Goal: Task Accomplishment & Management: Complete application form

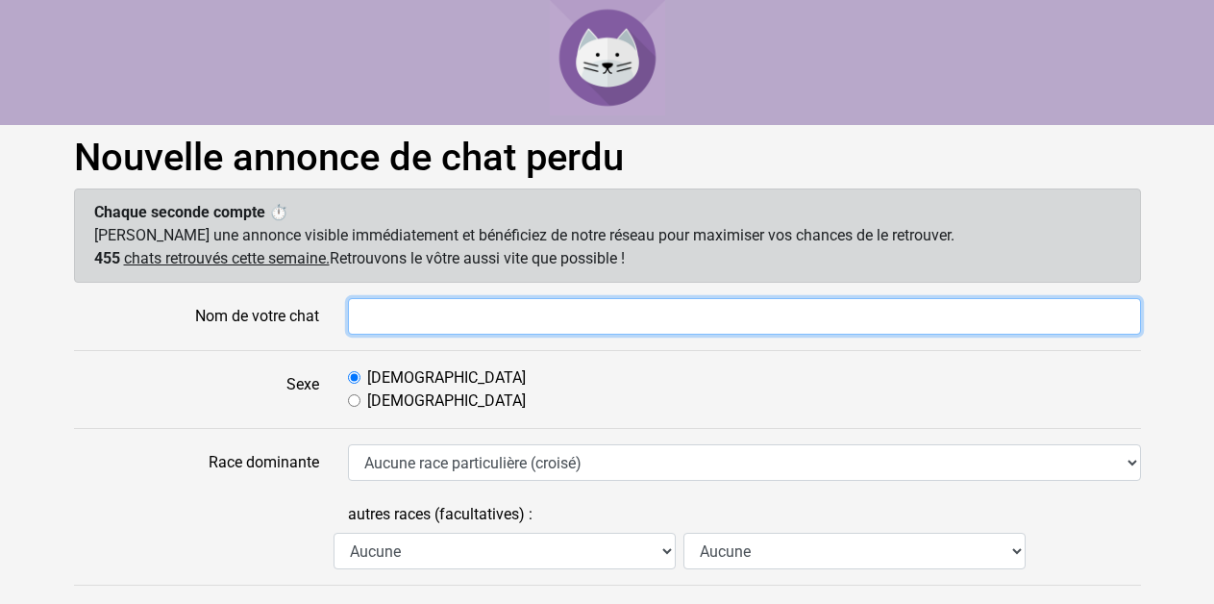
click at [471, 302] on input "Nom de votre chat" at bounding box center [744, 316] width 793 height 37
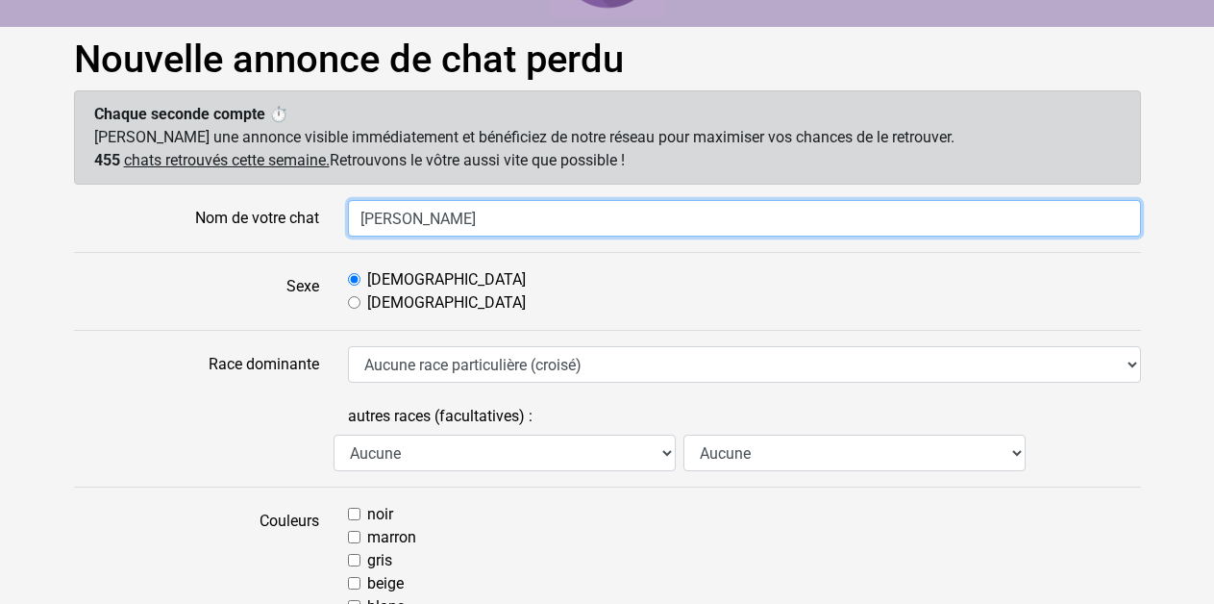
scroll to position [196, 0]
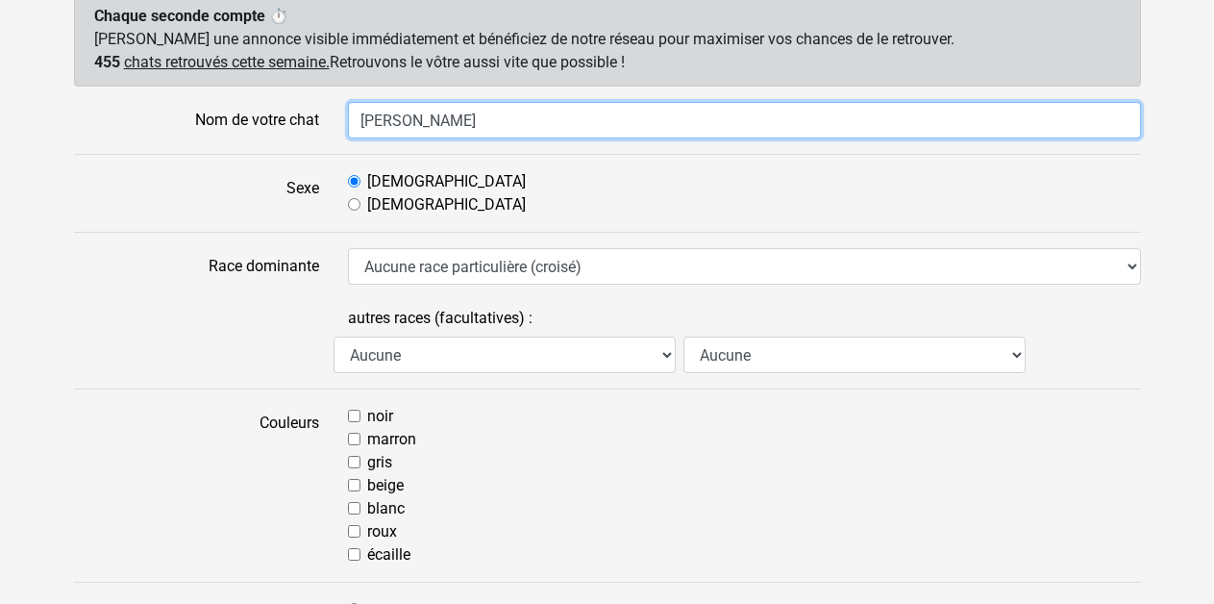
type input "Billy"
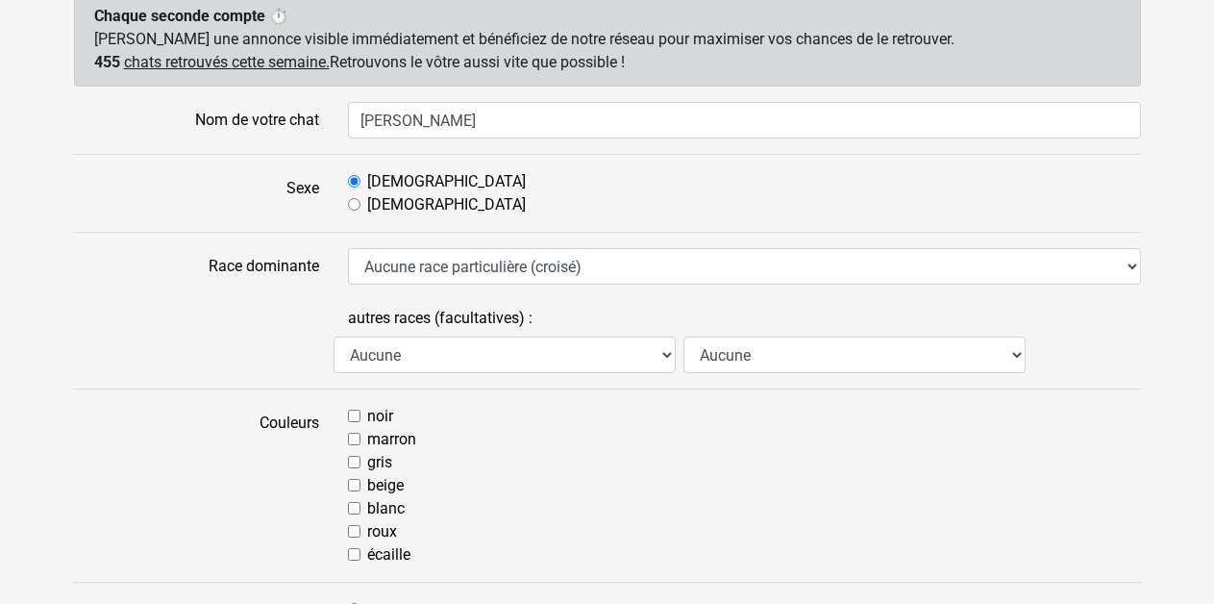
click at [353, 409] on input "noir" at bounding box center [354, 415] width 12 height 12
checkbox input "true"
click at [354, 463] on input "gris" at bounding box center [354, 462] width 12 height 12
checkbox input "true"
click at [357, 419] on input "noir" at bounding box center [354, 415] width 12 height 12
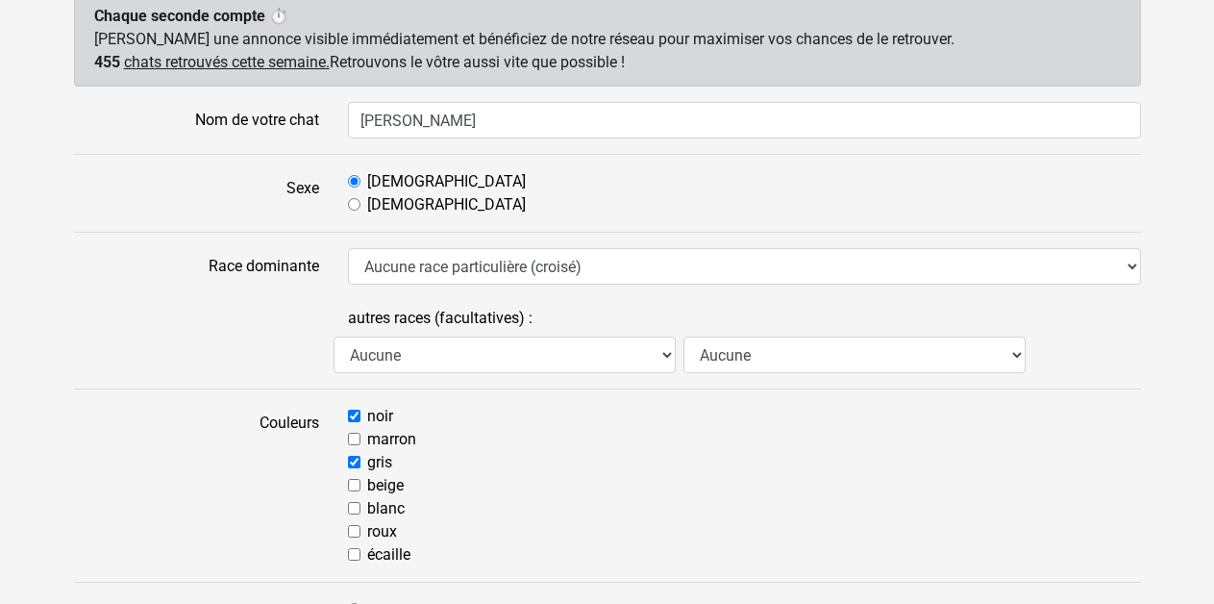
checkbox input "false"
click at [359, 513] on input "blanc" at bounding box center [354, 508] width 12 height 12
checkbox input "true"
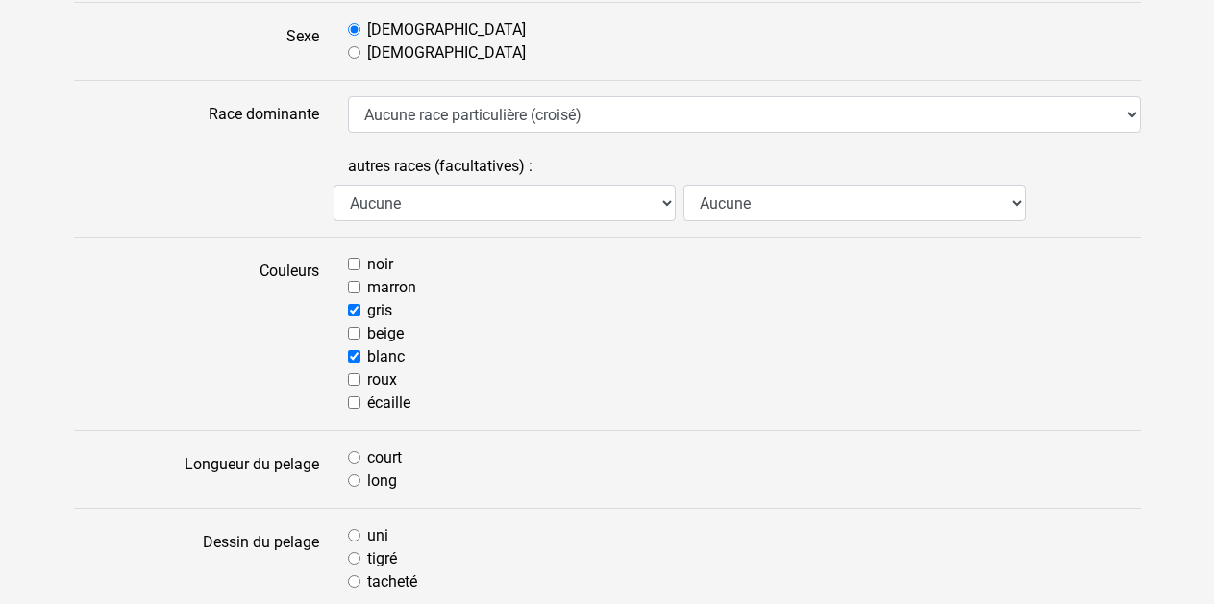
scroll to position [490, 0]
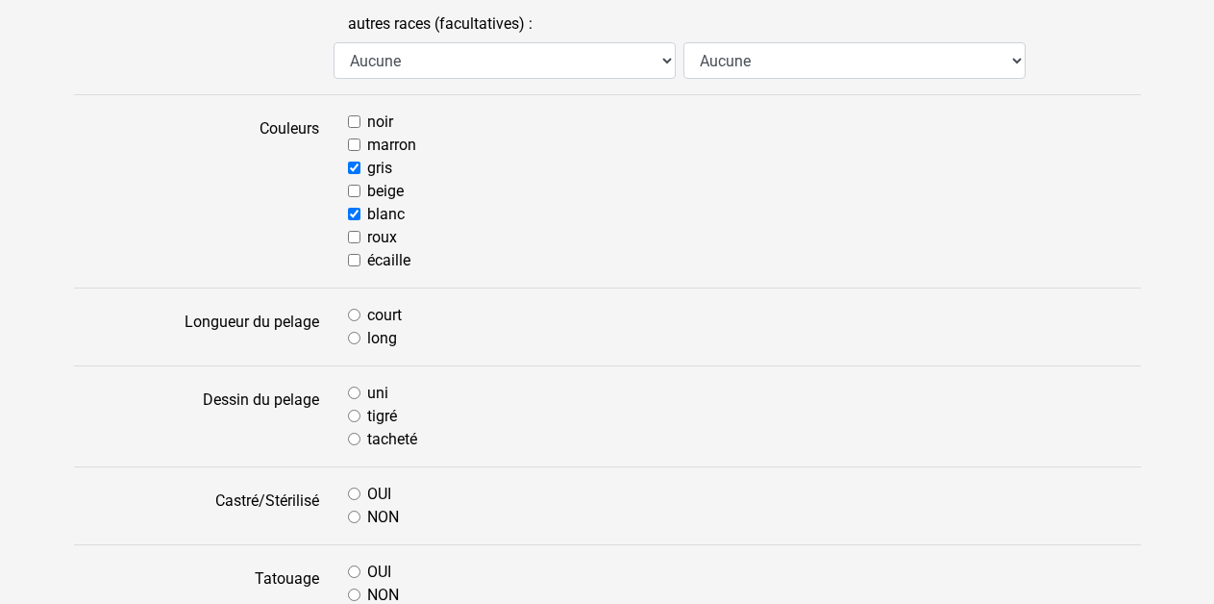
click at [355, 314] on input "court" at bounding box center [354, 315] width 12 height 12
radio input "true"
click at [350, 439] on input "tacheté" at bounding box center [354, 439] width 12 height 12
radio input "true"
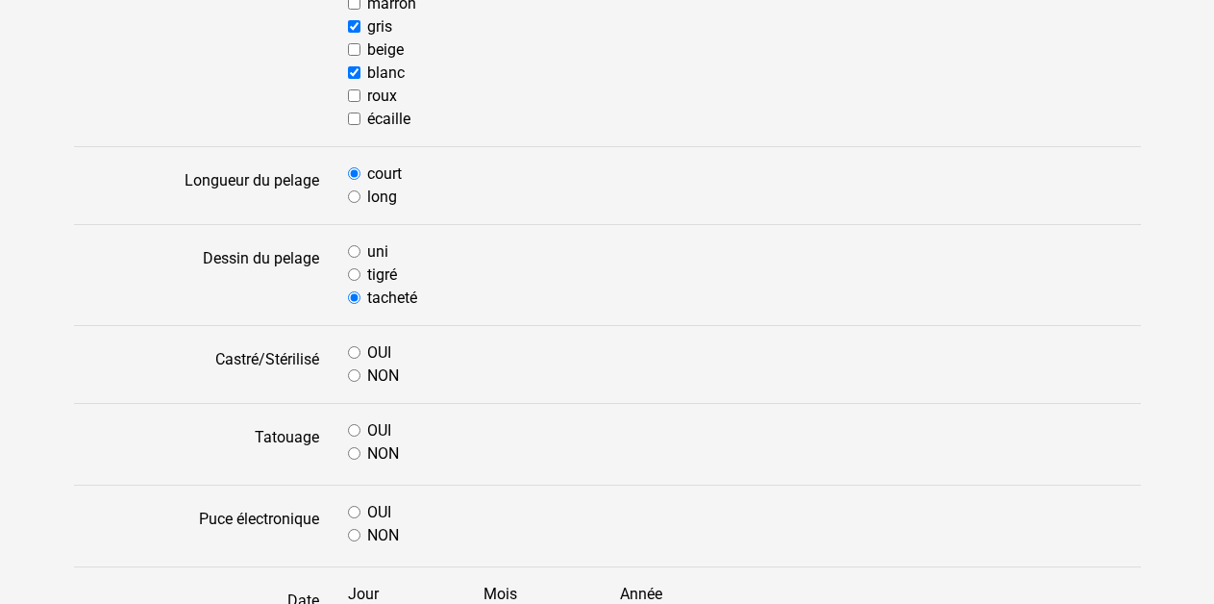
scroll to position [686, 0]
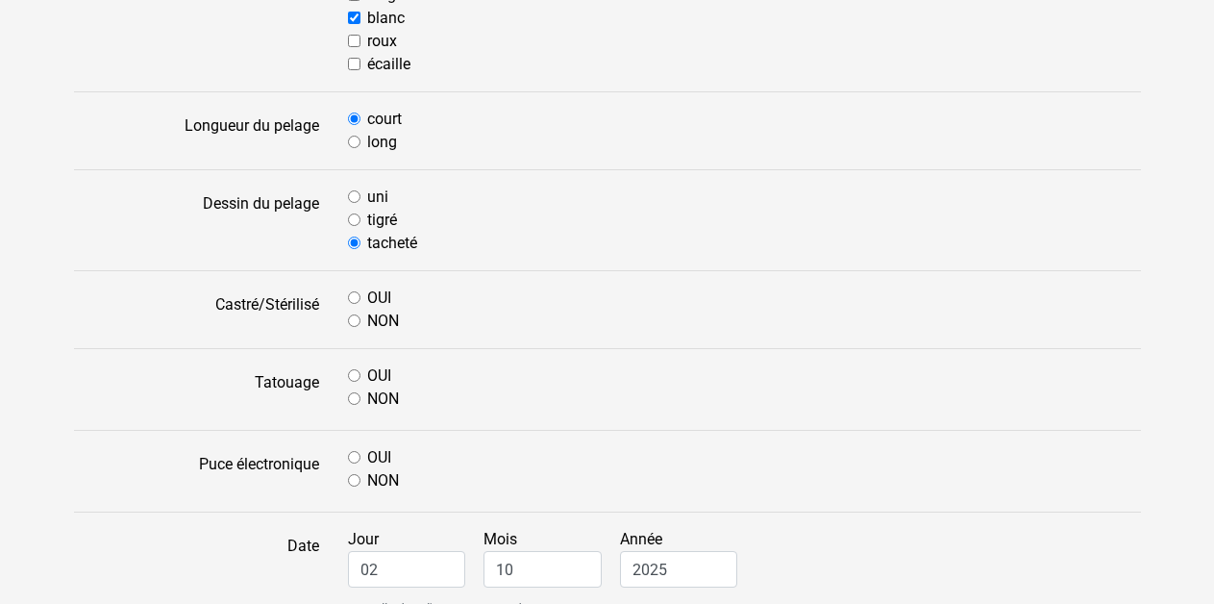
click at [358, 298] on input "OUI" at bounding box center [354, 297] width 12 height 12
radio input "true"
click at [358, 378] on input "OUI" at bounding box center [354, 375] width 12 height 12
radio input "true"
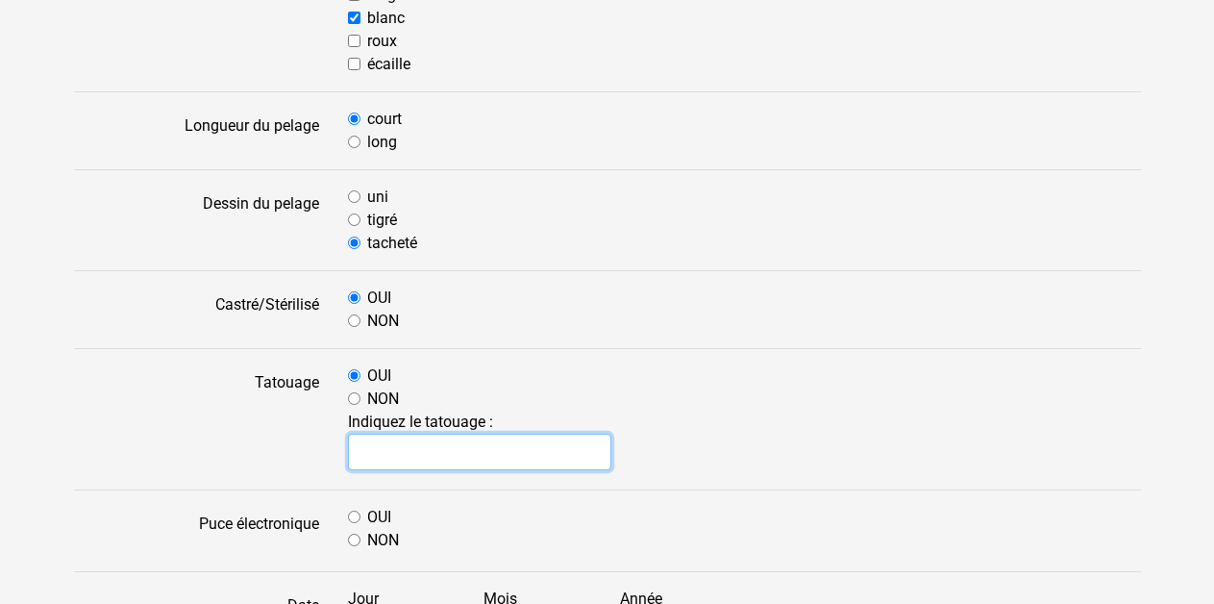
click at [531, 459] on input "text" at bounding box center [480, 451] width 264 height 37
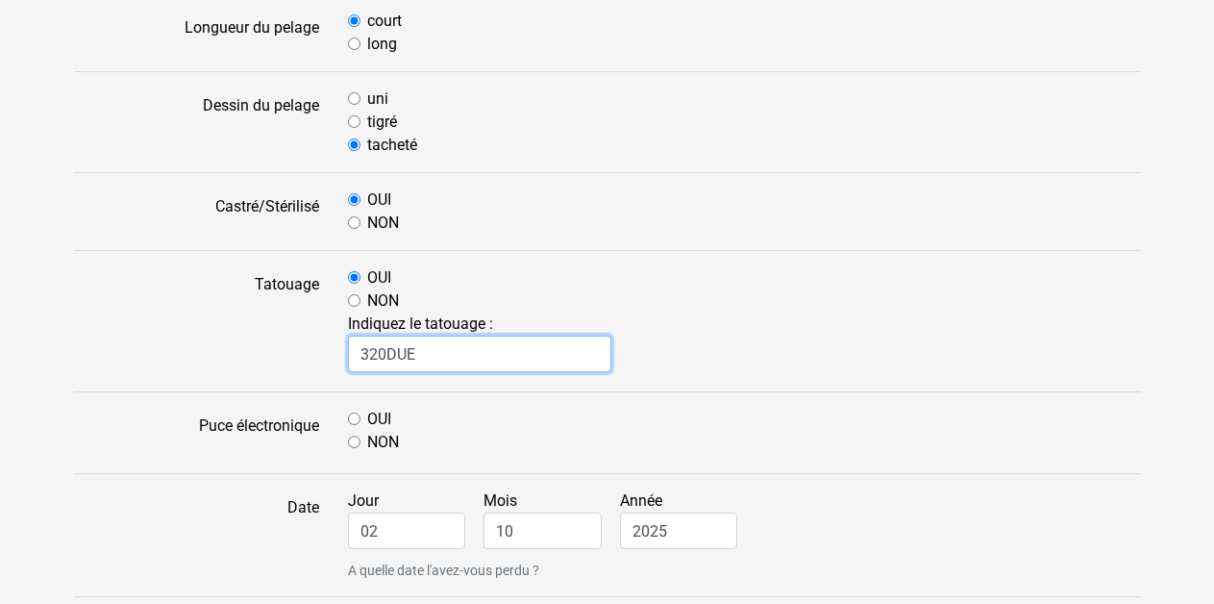
type input "320DUE"
click at [355, 443] on input "NON" at bounding box center [354, 441] width 12 height 12
radio input "true"
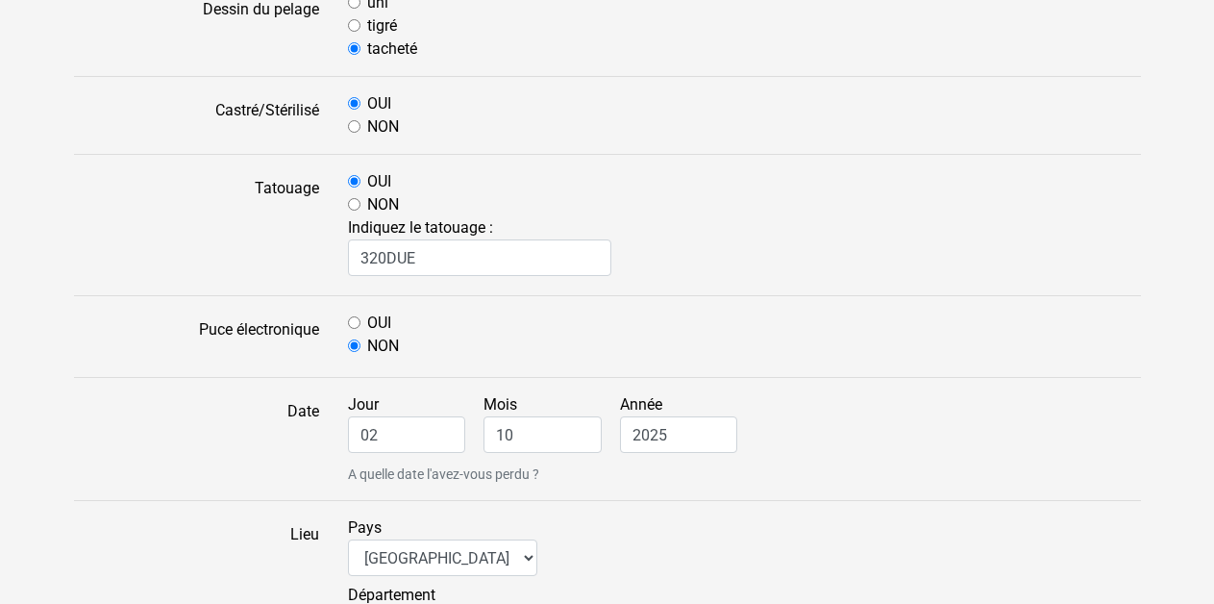
scroll to position [882, 0]
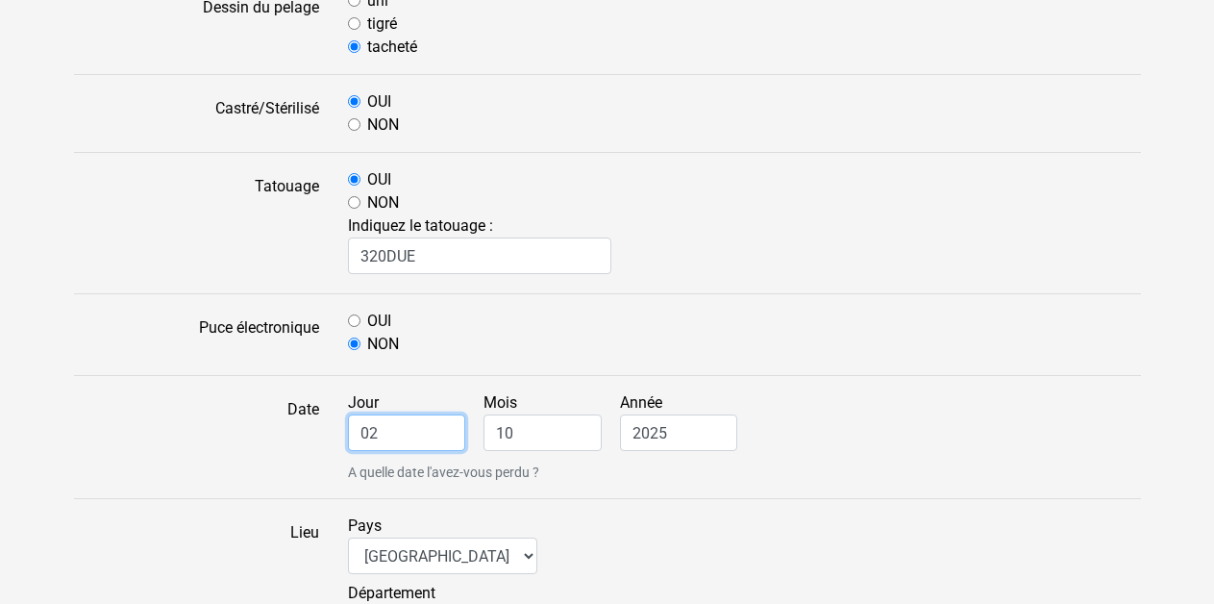
click at [396, 430] on input "02" at bounding box center [407, 432] width 118 height 37
type input "23"
click at [508, 427] on input "10" at bounding box center [542, 432] width 118 height 37
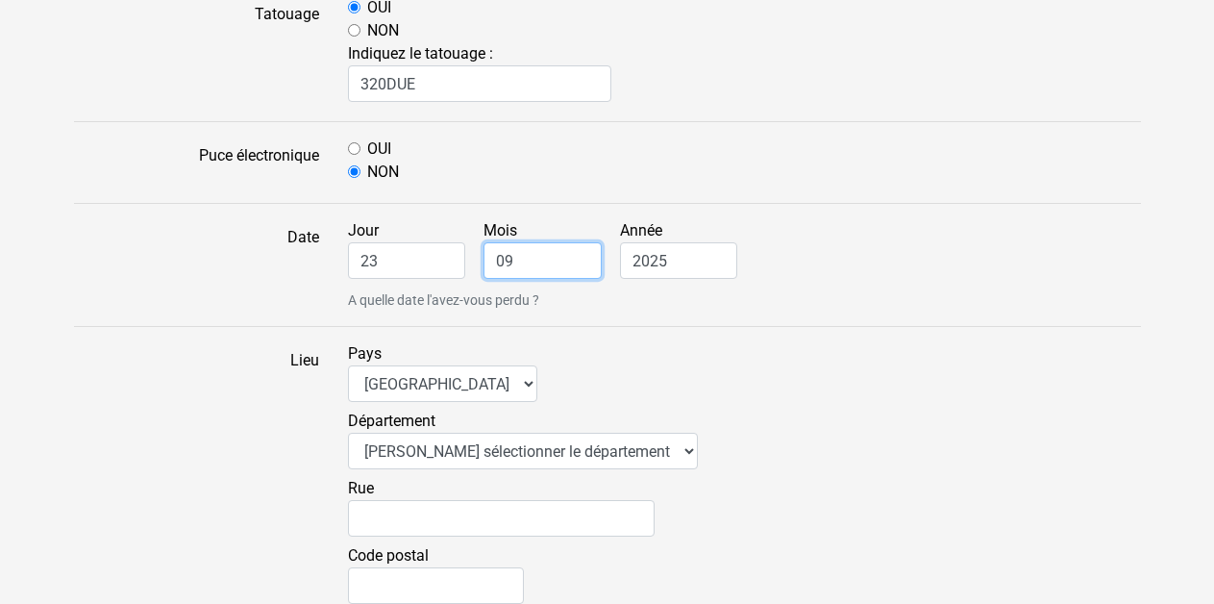
scroll to position [1078, 0]
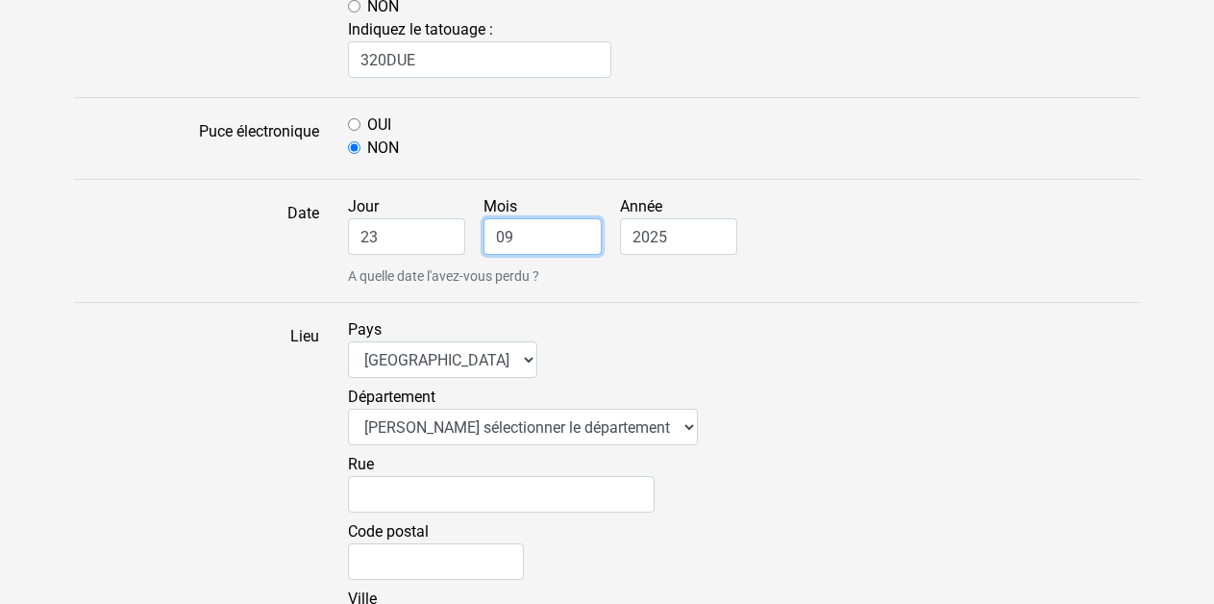
type input "09"
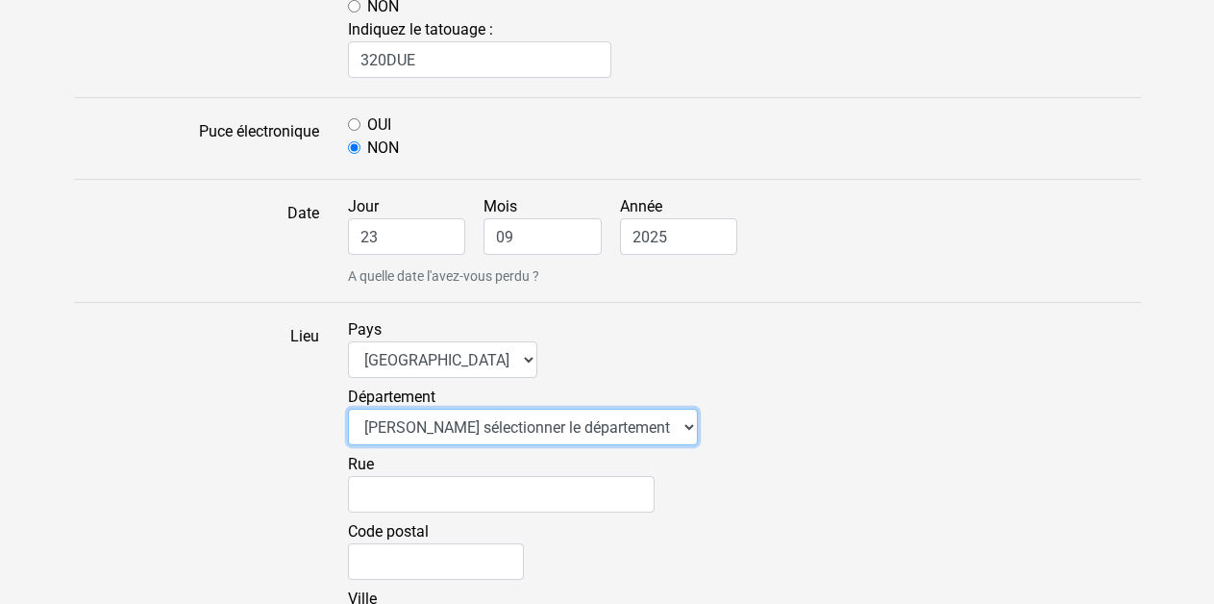
click at [623, 433] on select "Veuillez sélectionner le département 01 - Ain 02 - Aisne 03 - Allier 04 - Alpes…" at bounding box center [523, 426] width 350 height 37
select select "31"
click option "31 - Haute-Garonne" at bounding box center [0, 0] width 0 height 0
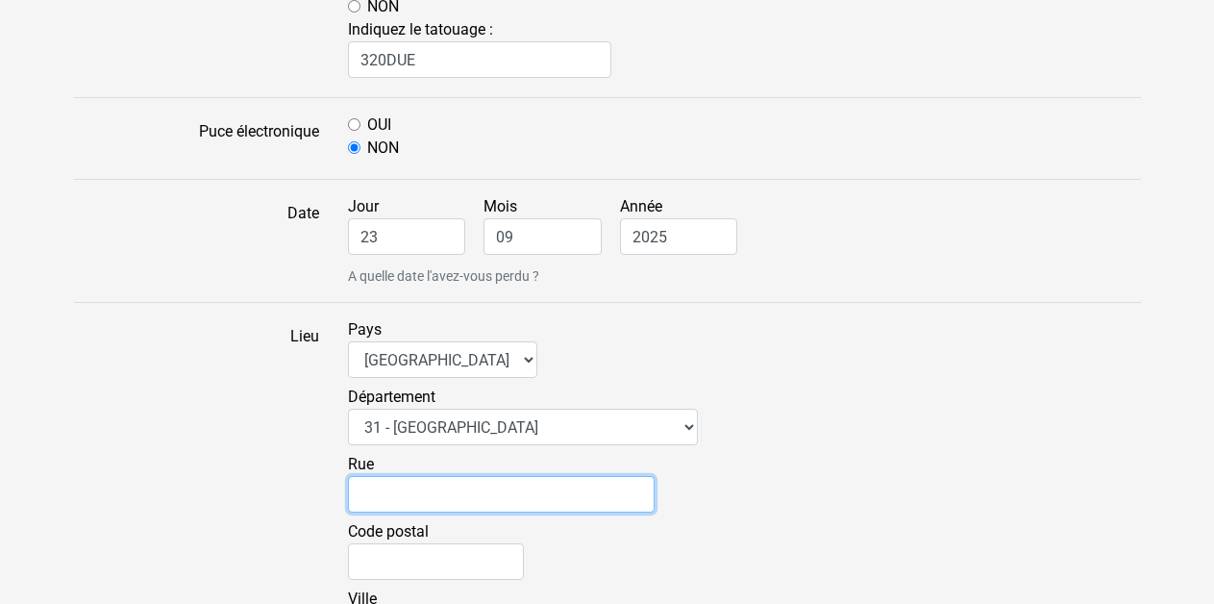
click at [435, 492] on input "Rue" at bounding box center [501, 494] width 307 height 37
type input "Allée Henri Sellier"
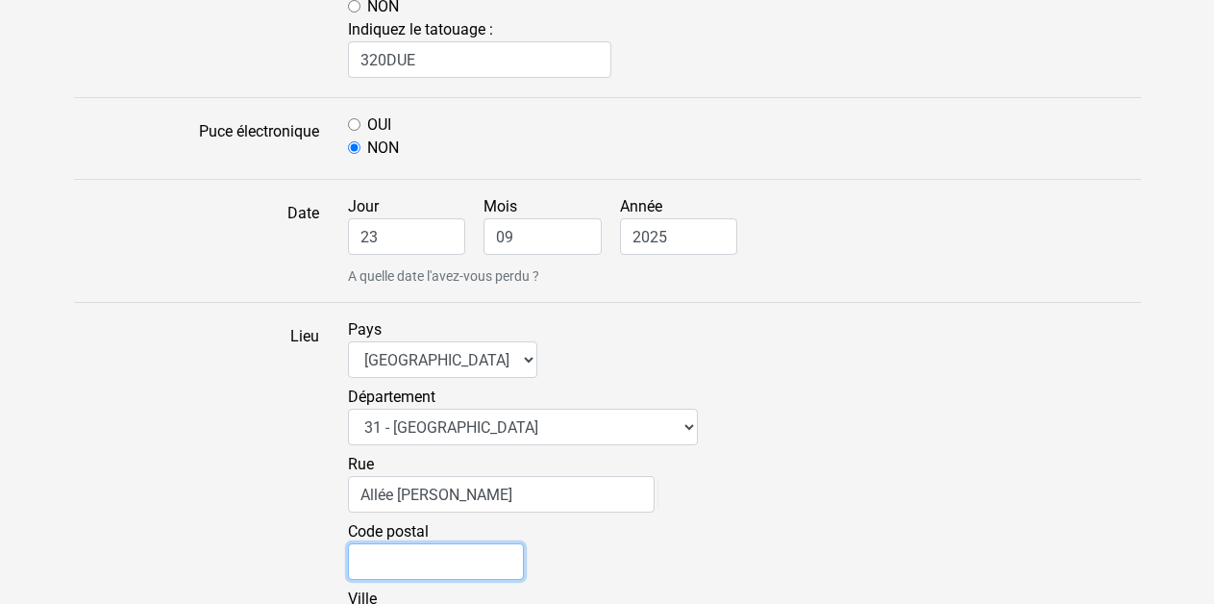
click at [414, 554] on input "Code postal" at bounding box center [436, 561] width 176 height 37
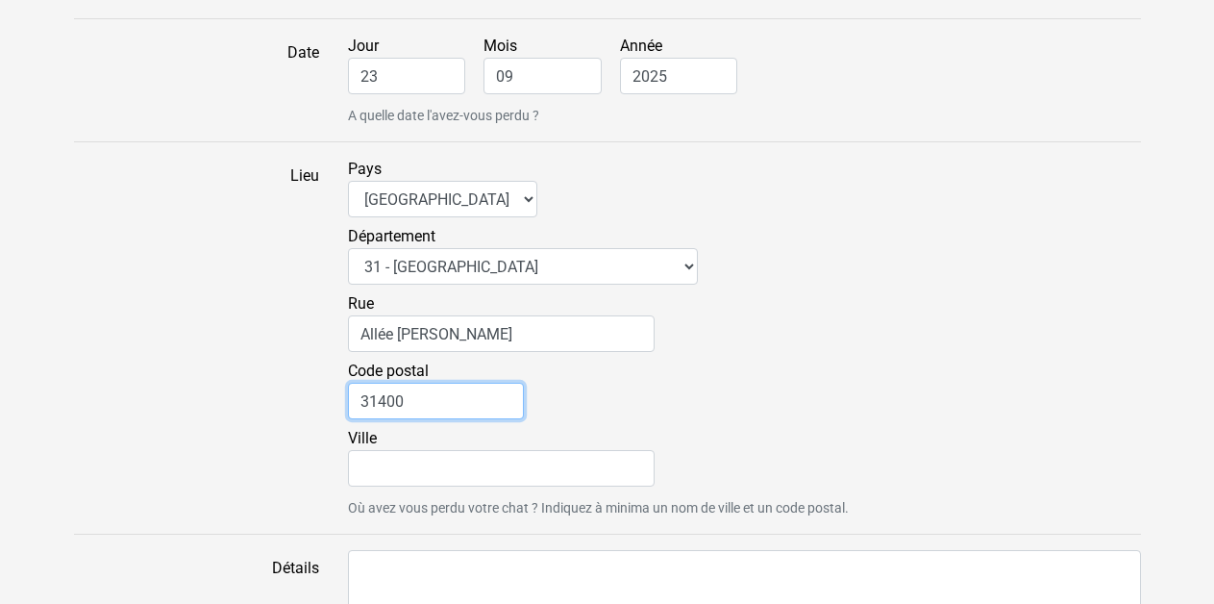
scroll to position [1274, 0]
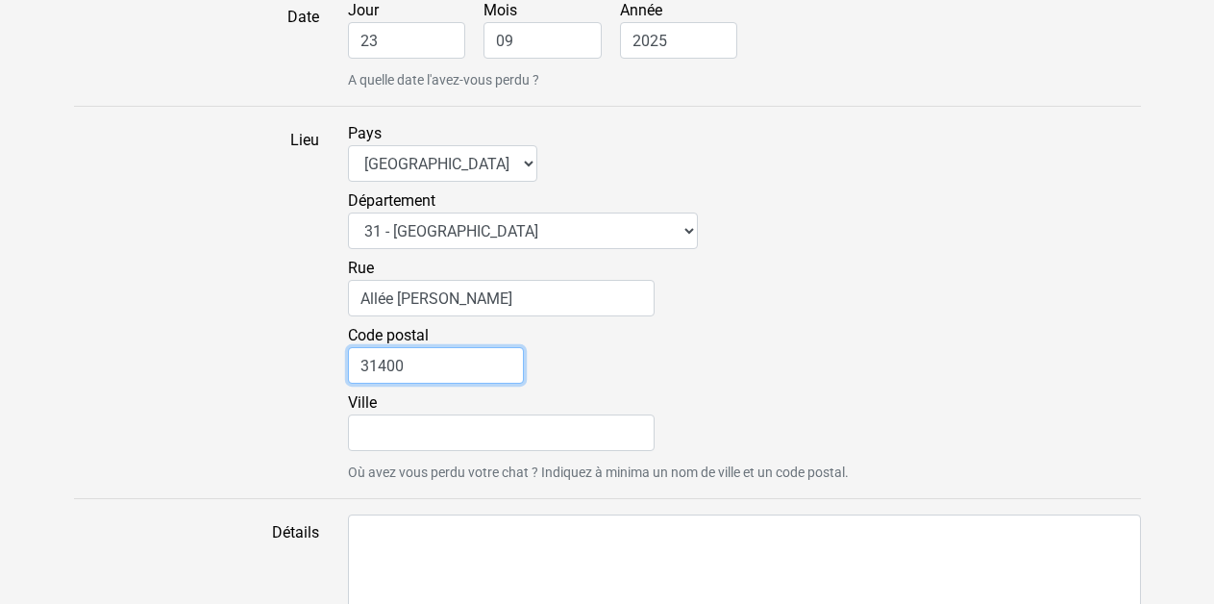
type input "31400"
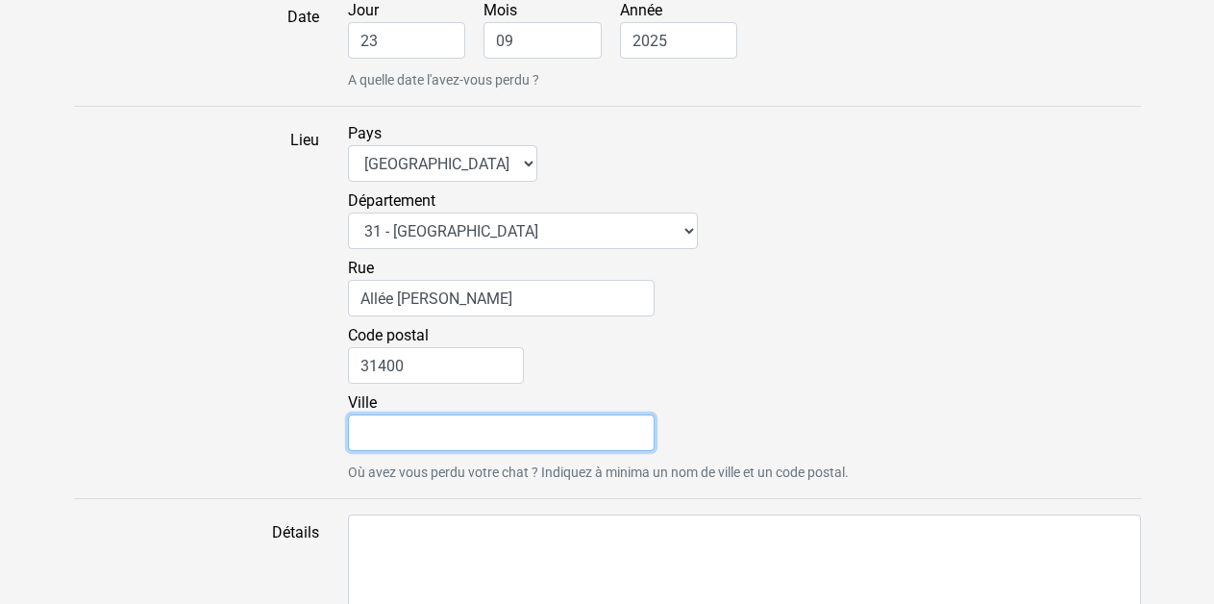
click at [411, 443] on input "Ville" at bounding box center [501, 432] width 307 height 37
type input "Toulouse"
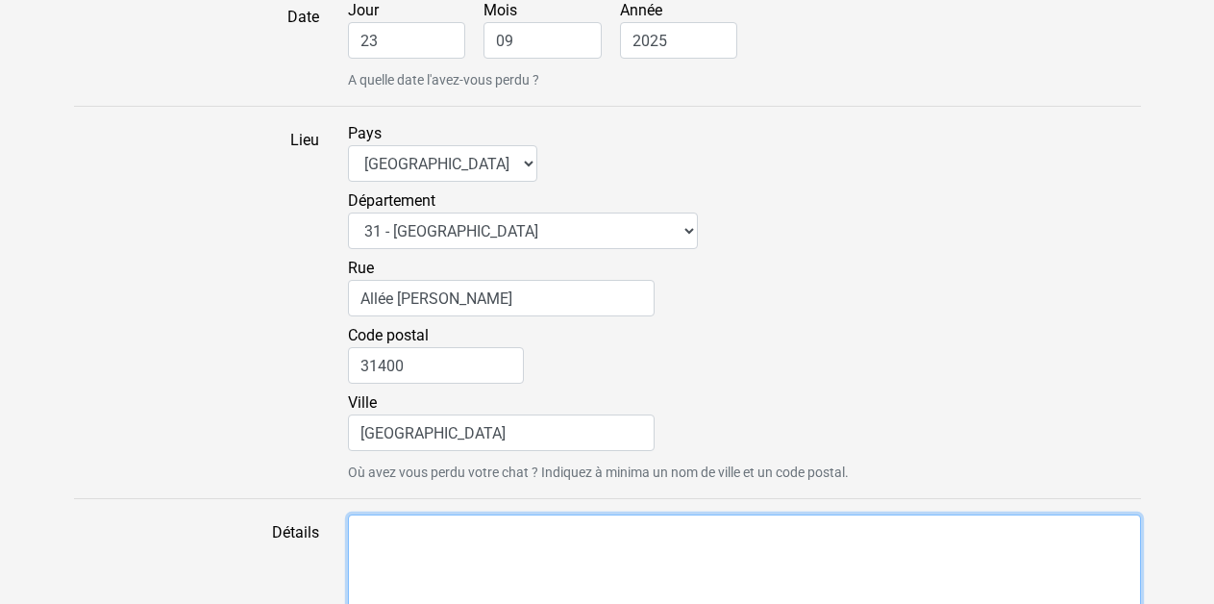
click at [404, 527] on textarea "Détails" at bounding box center [744, 613] width 793 height 198
drag, startPoint x: 749, startPoint y: 534, endPoint x: 334, endPoint y: 571, distance: 415.8
click at [348, 571] on textarea "Chat très sociable, vient quand on l'appelle (en général)." at bounding box center [744, 613] width 793 height 198
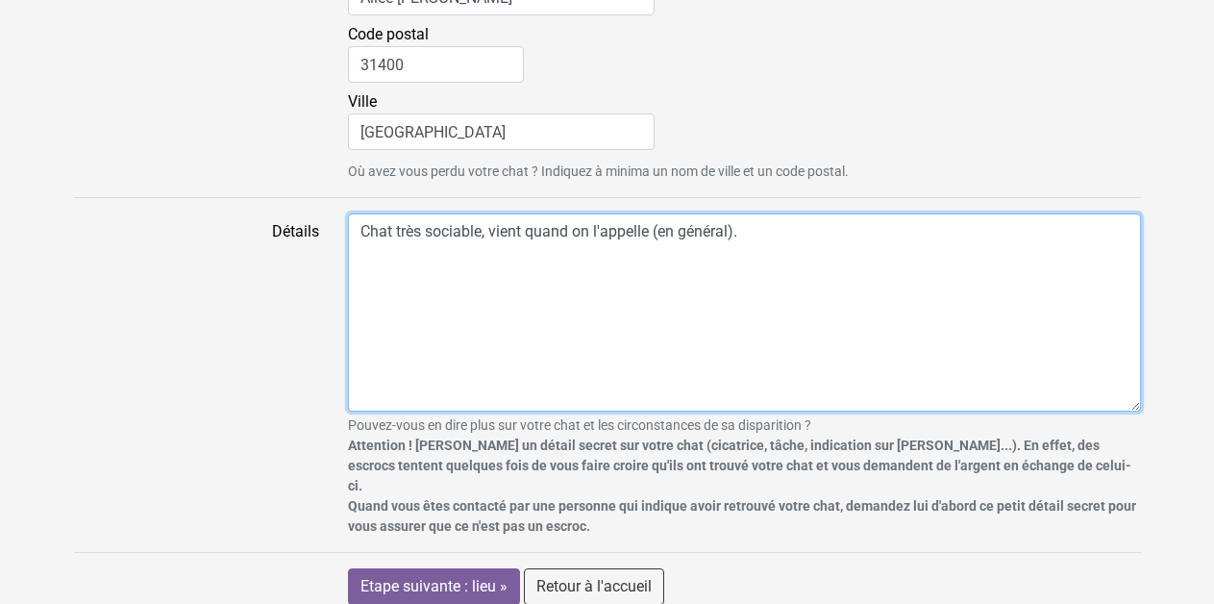
scroll to position [1588, 0]
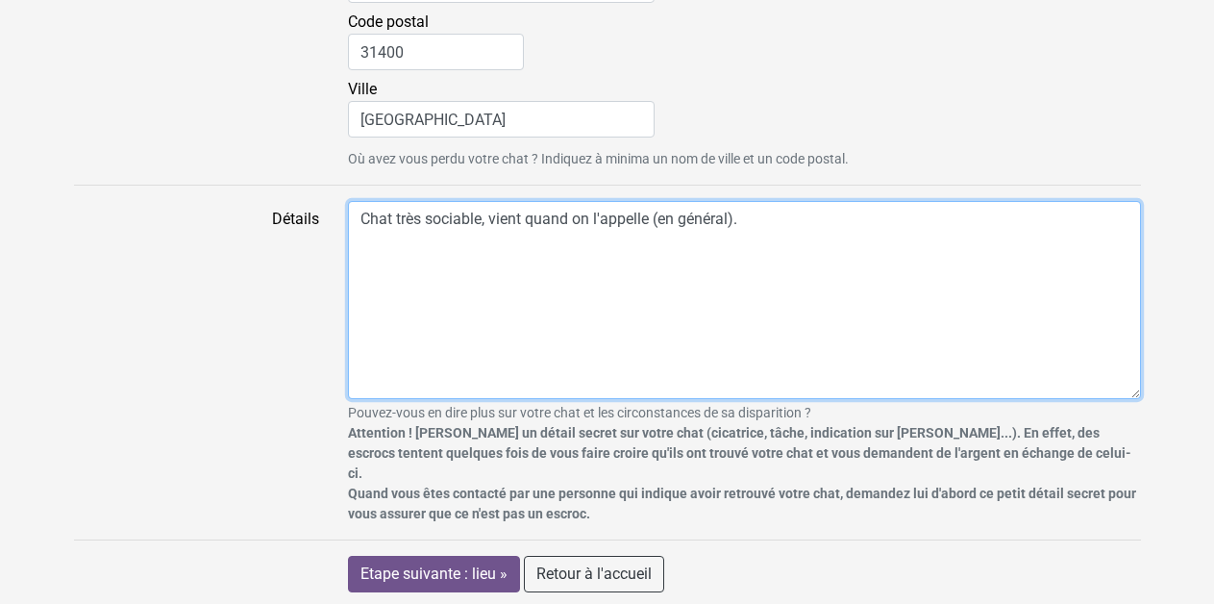
type textarea "Chat très sociable, vient quand on l'appelle (en général)."
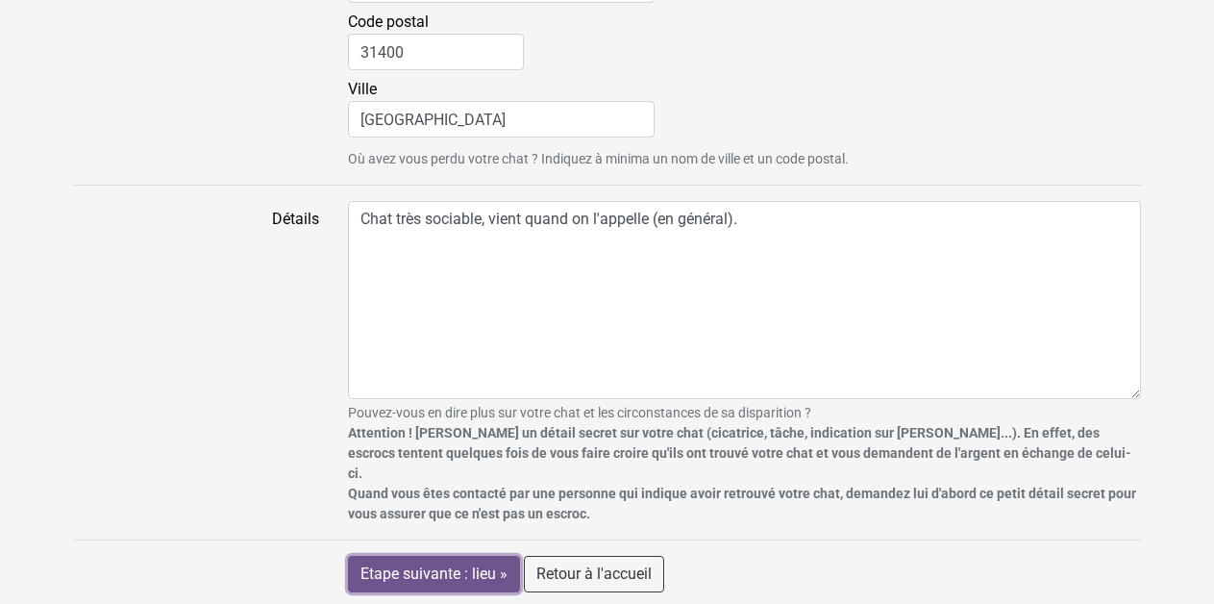
click at [488, 578] on input "Etape suivante : lieu »" at bounding box center [434, 574] width 172 height 37
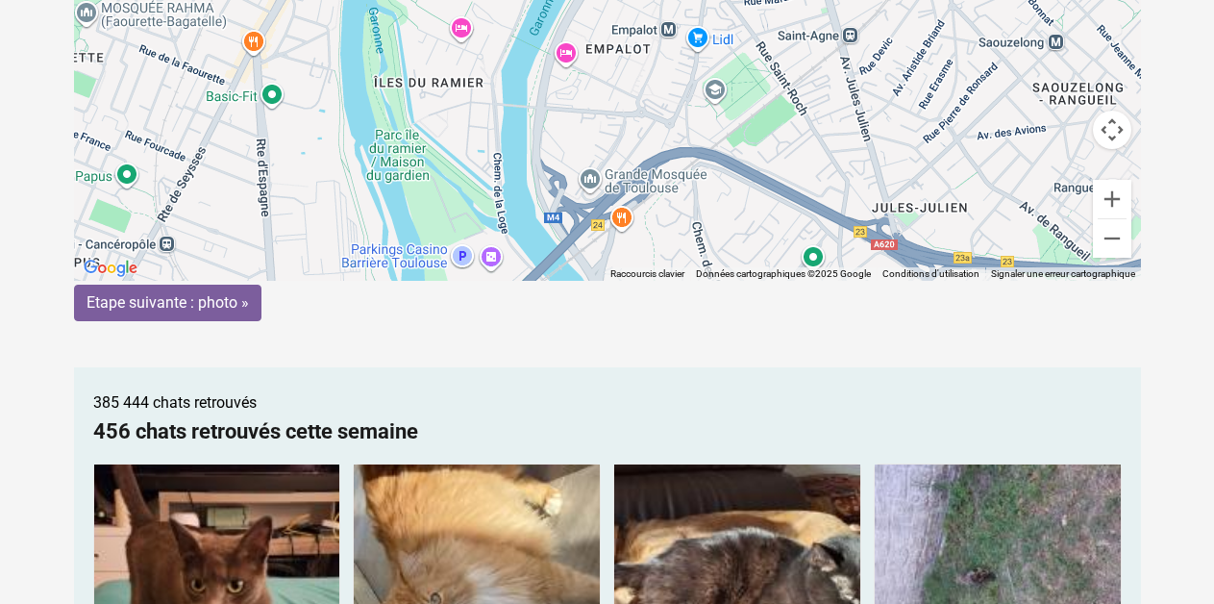
scroll to position [294, 0]
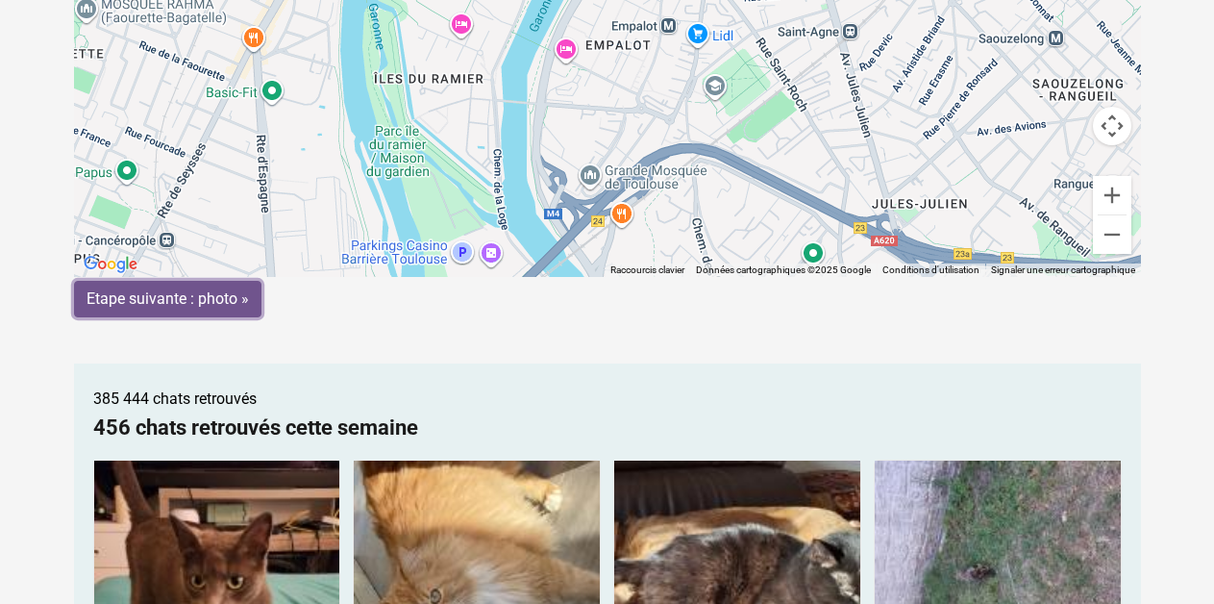
click at [140, 289] on input "Etape suivante : photo »" at bounding box center [167, 299] width 187 height 37
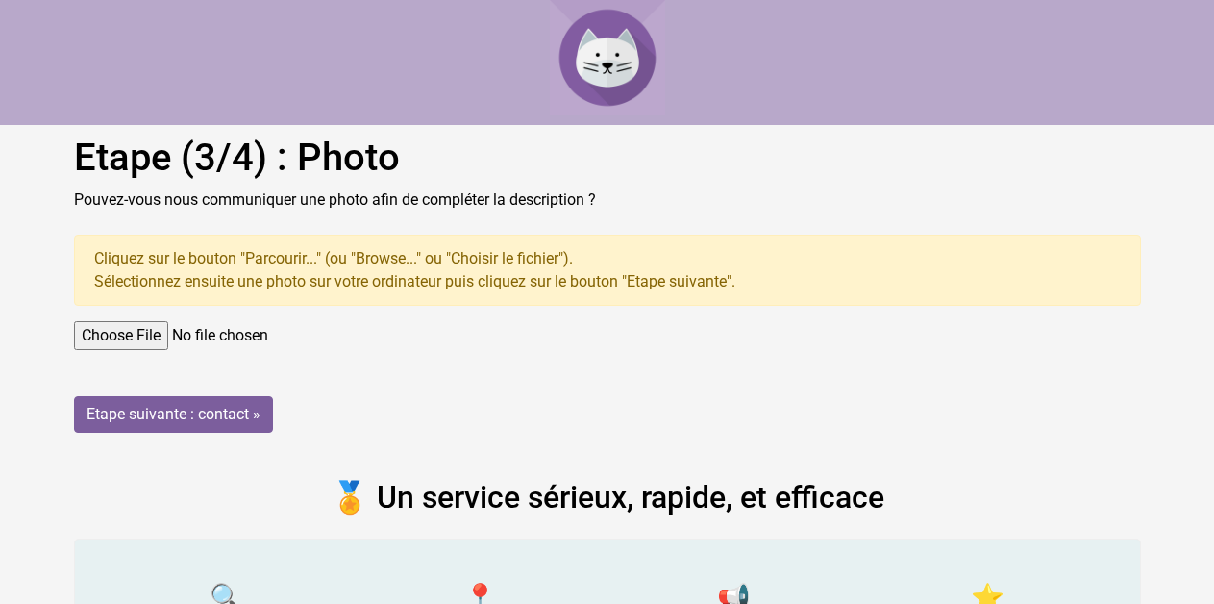
click at [140, 326] on input "file" at bounding box center [607, 335] width 1067 height 29
type input "C:\fakepath\IMG_20250219_212735(1).jpg"
click at [202, 410] on input "Etape suivante : contact »" at bounding box center [173, 414] width 199 height 37
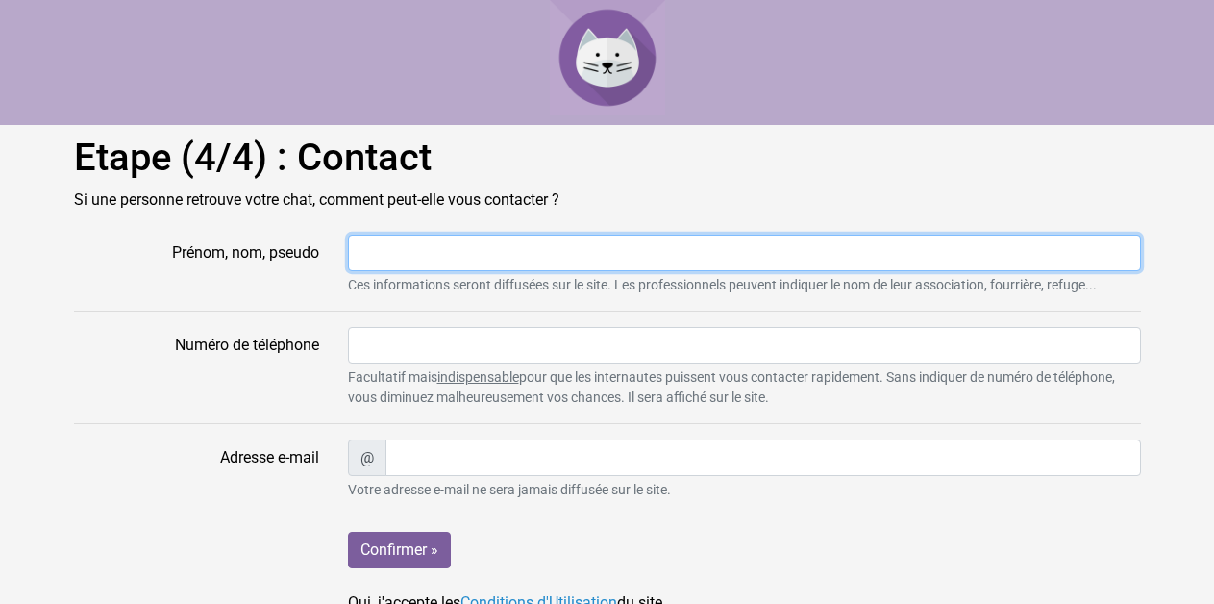
click at [446, 257] on input "Prénom, nom, pseudo" at bounding box center [744, 253] width 793 height 37
type input "Benoît"
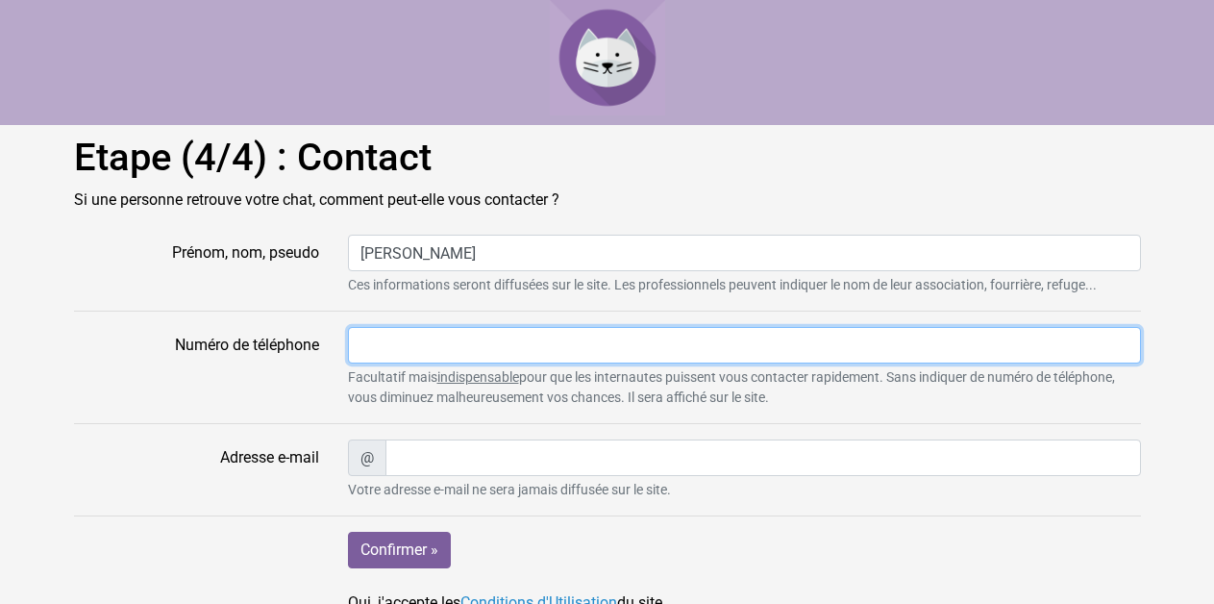
click at [492, 352] on input "Numéro de téléphone" at bounding box center [744, 345] width 793 height 37
type input "0687973197"
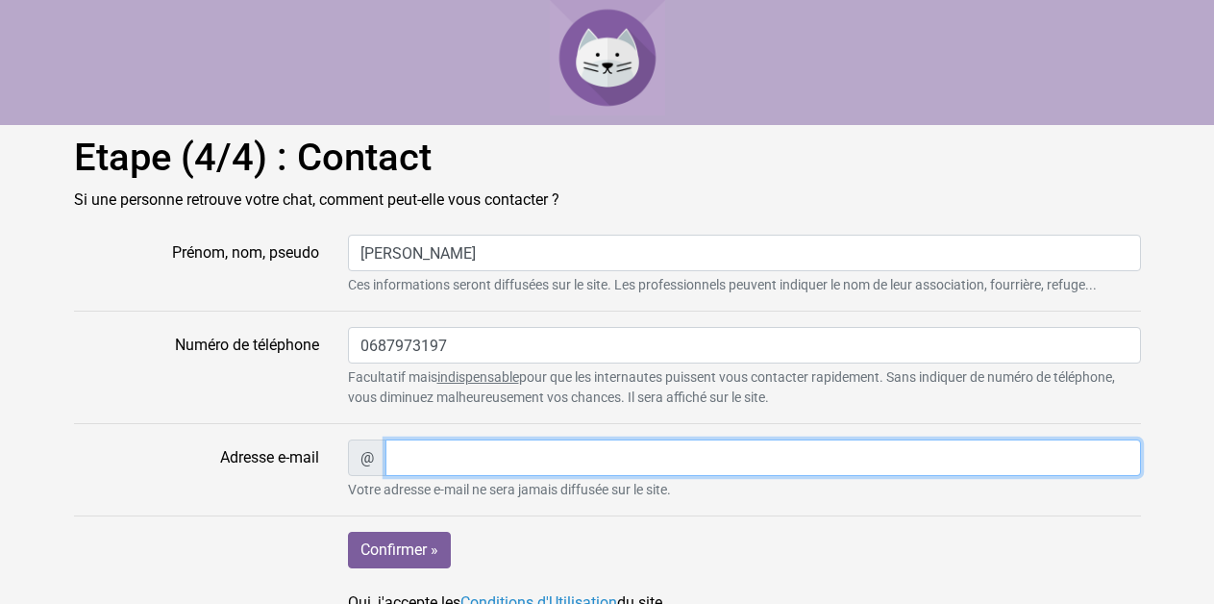
click at [442, 468] on input "Adresse e-mail" at bounding box center [762, 457] width 755 height 37
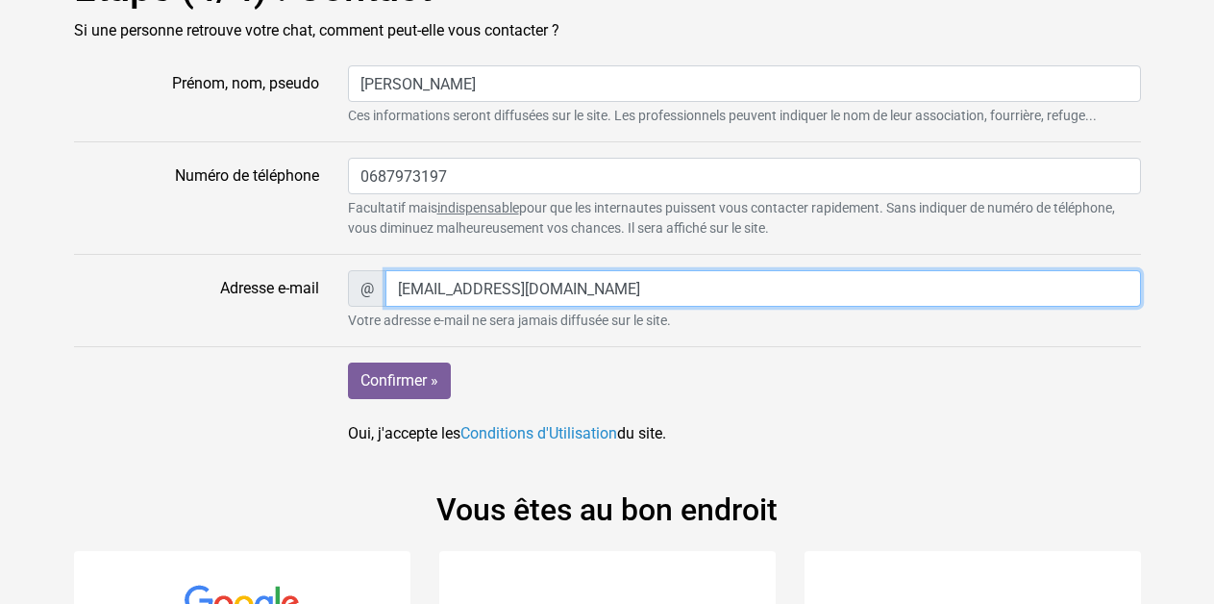
scroll to position [196, 0]
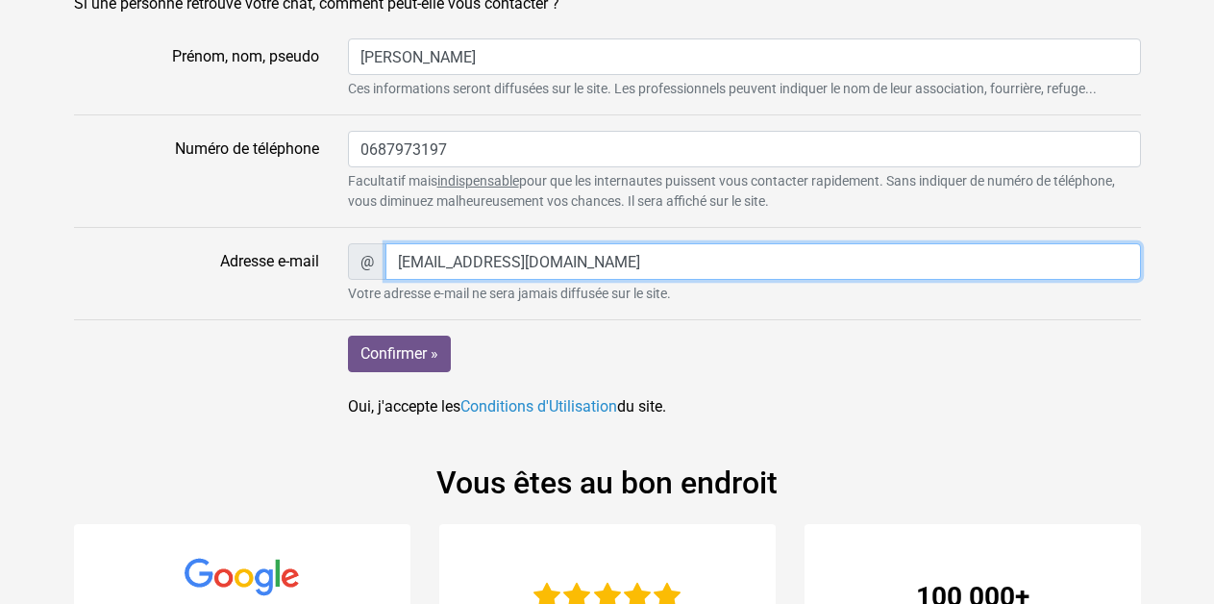
type input "bunwaborn@yahoo.fr"
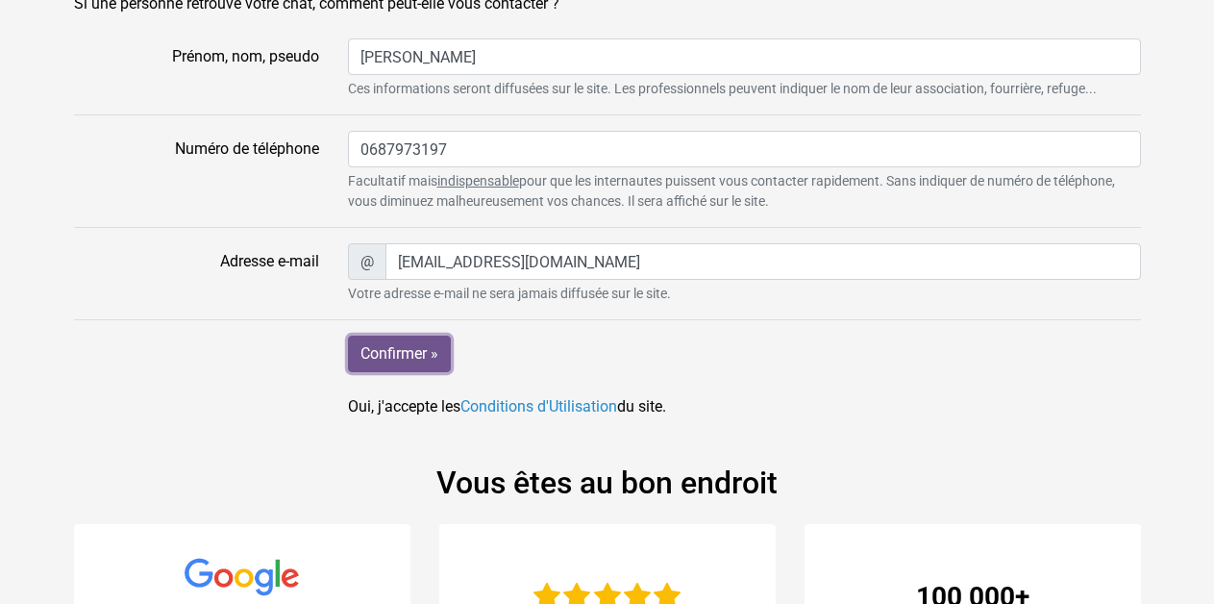
click at [420, 365] on input "Confirmer »" at bounding box center [399, 353] width 103 height 37
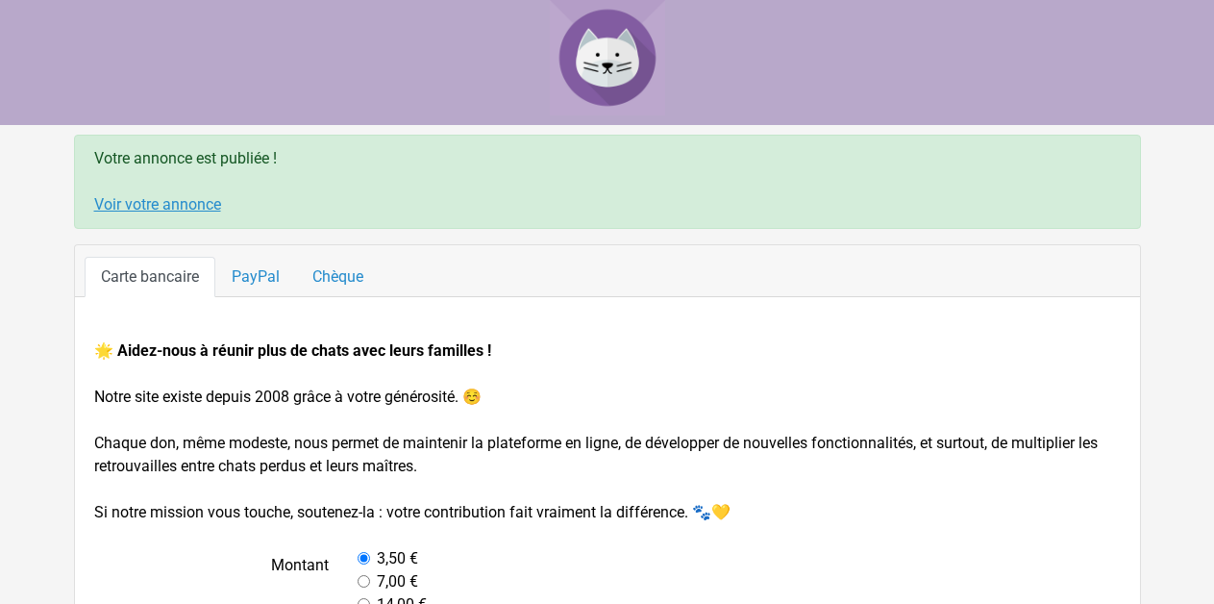
click at [138, 200] on link "Voir votre annonce" at bounding box center [157, 204] width 127 height 18
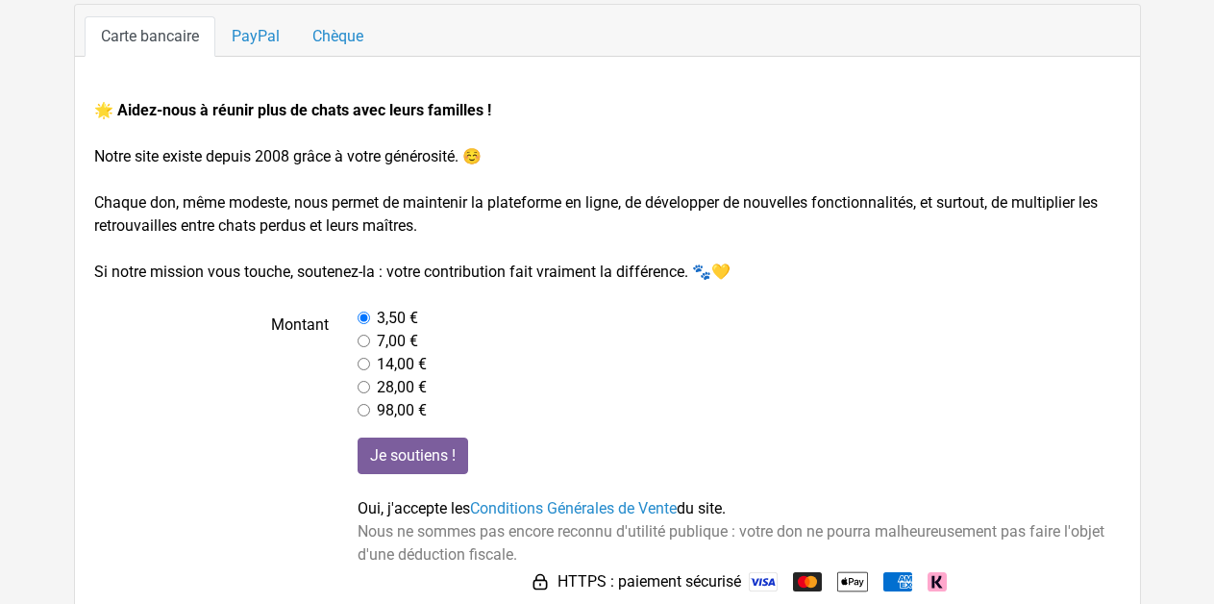
scroll to position [269, 0]
